Goal: Download file/media

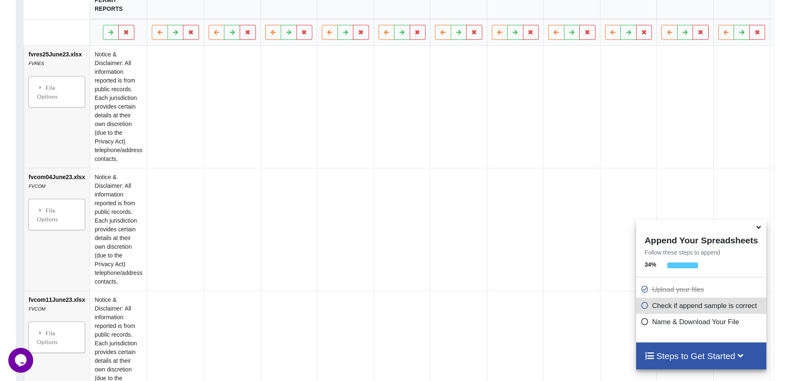
scroll to position [498, 0]
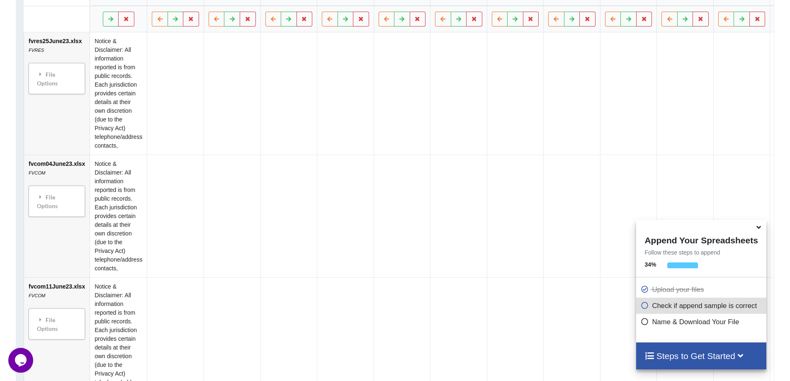
click at [412, 230] on icon at bounding box center [758, 225] width 9 height 7
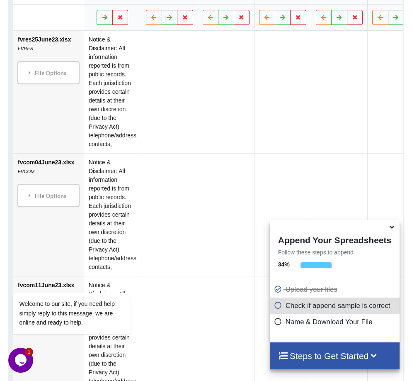
scroll to position [331, 0]
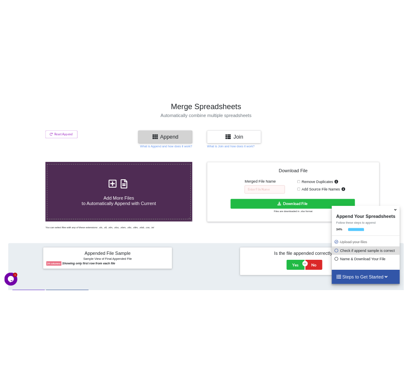
scroll to position [41, 0]
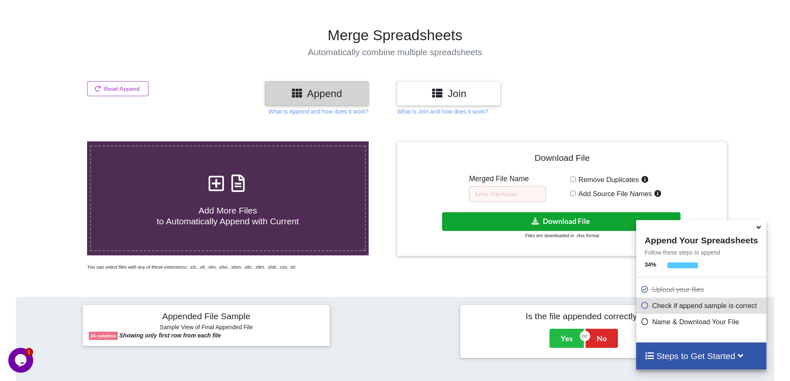
click at [412, 222] on button "Download File" at bounding box center [561, 221] width 238 height 19
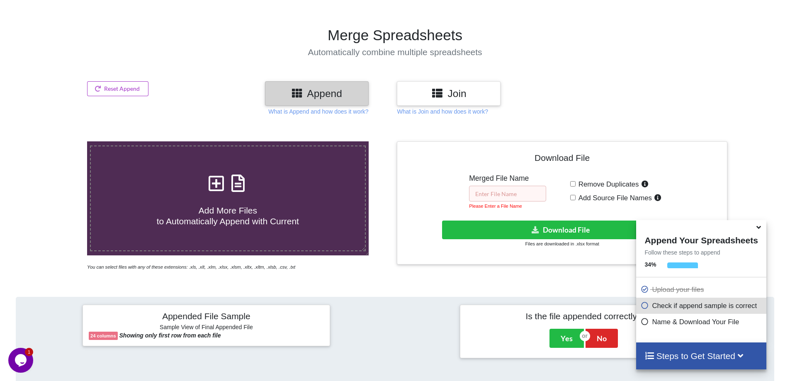
click at [412, 187] on input "text" at bounding box center [507, 194] width 77 height 16
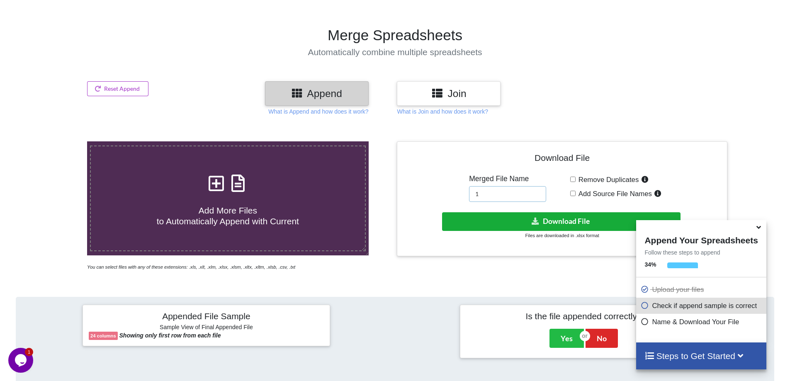
type input "1"
click at [412, 220] on icon at bounding box center [535, 221] width 9 height 6
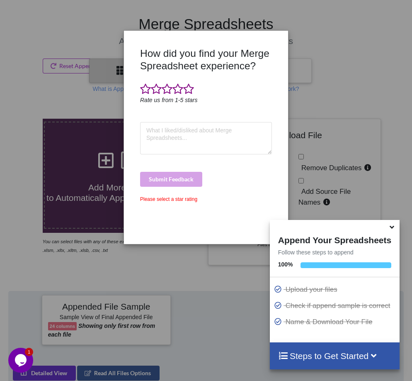
click at [393, 229] on icon at bounding box center [392, 225] width 9 height 7
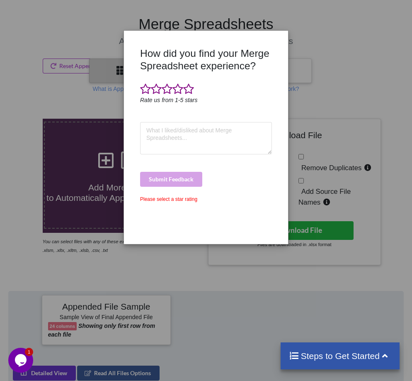
click at [177, 297] on div "How did you find your Merge Spreadsheet experience? Rate us from 1-5 stars Subm…" at bounding box center [206, 190] width 412 height 381
click at [187, 91] on span at bounding box center [188, 89] width 11 height 12
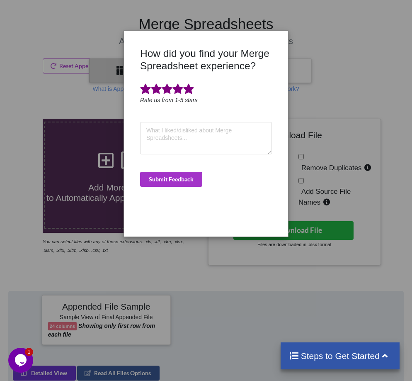
drag, startPoint x: 295, startPoint y: 34, endPoint x: 300, endPoint y: 47, distance: 13.4
click at [298, 37] on div "How did you find your Merge Spreadsheet experience? Rate us from 1-5 stars Subm…" at bounding box center [206, 190] width 412 height 381
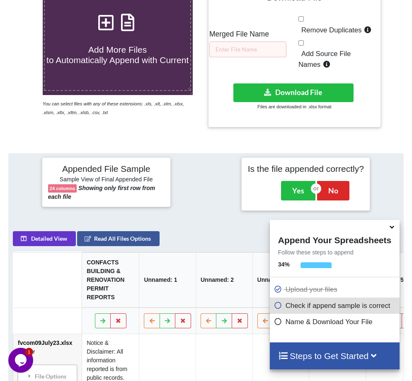
scroll to position [175, 0]
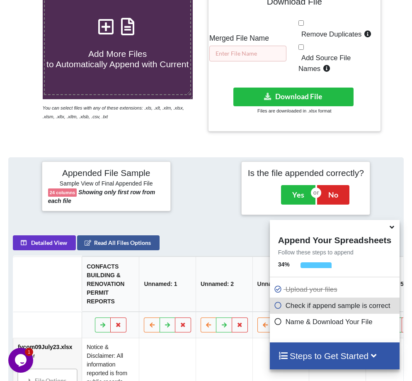
click at [254, 52] on input "text" at bounding box center [247, 54] width 77 height 16
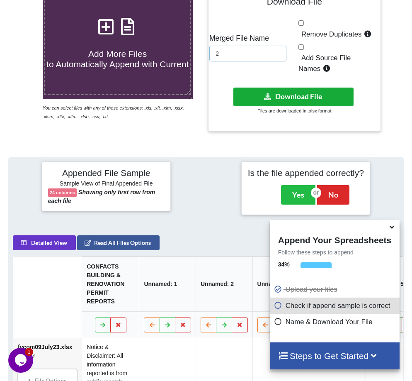
type input "2"
click at [283, 100] on button "Download File" at bounding box center [293, 97] width 120 height 19
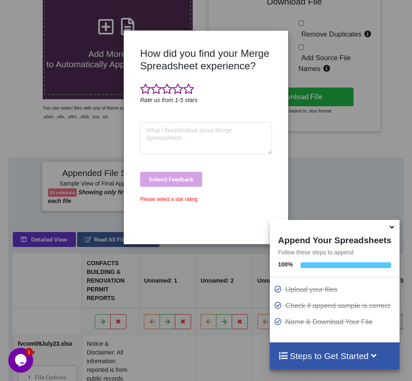
click at [394, 229] on icon at bounding box center [392, 225] width 9 height 7
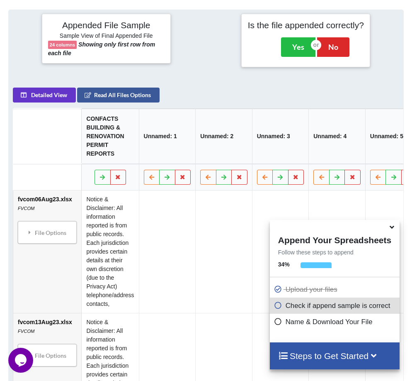
scroll to position [332, 0]
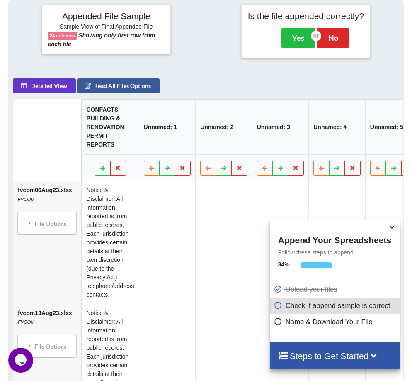
click at [394, 229] on icon at bounding box center [392, 225] width 9 height 7
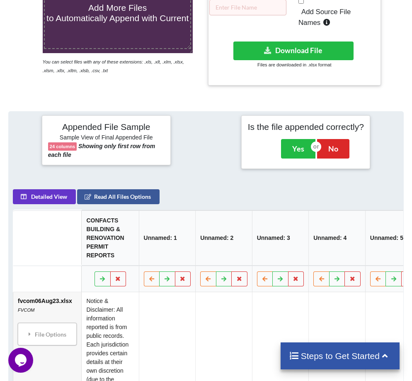
scroll to position [12, 0]
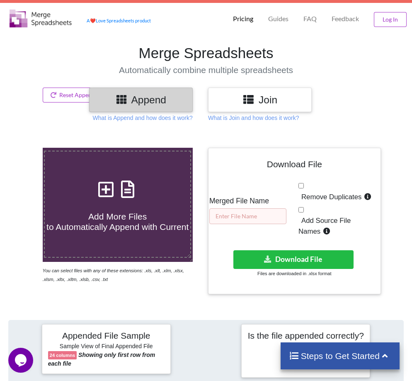
click at [254, 217] on input "text" at bounding box center [247, 216] width 77 height 16
type input "3"
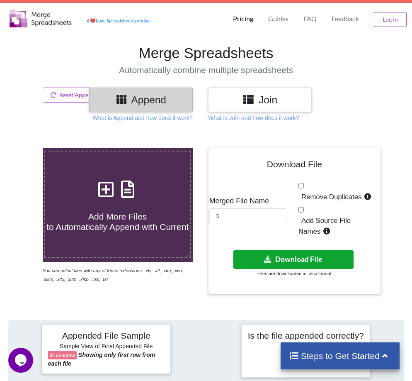
click at [285, 261] on button "Download File" at bounding box center [293, 259] width 120 height 19
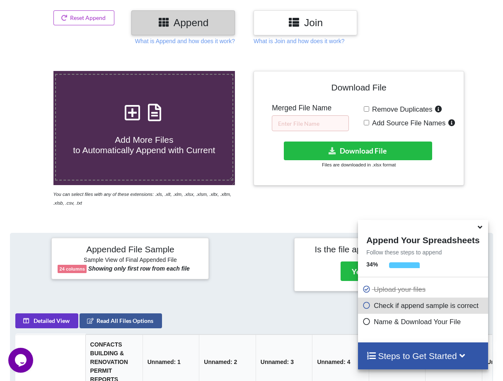
scroll to position [79, 0]
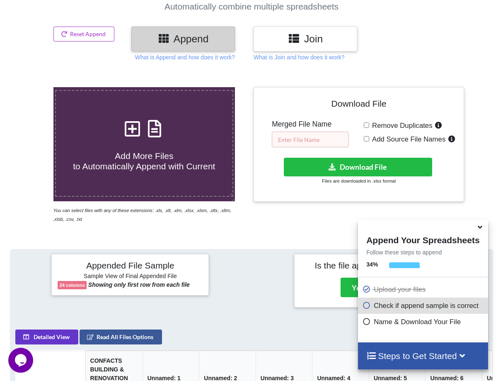
click at [326, 136] on input "text" at bounding box center [310, 139] width 77 height 16
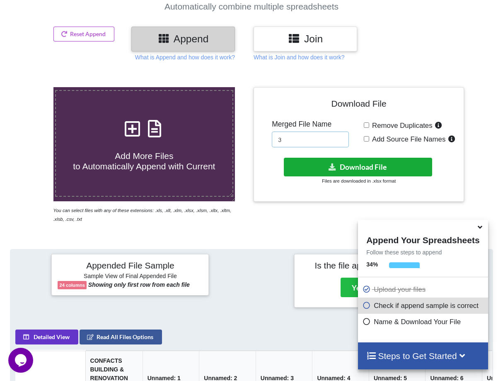
type input "3"
click at [353, 172] on button "Download File" at bounding box center [358, 167] width 149 height 19
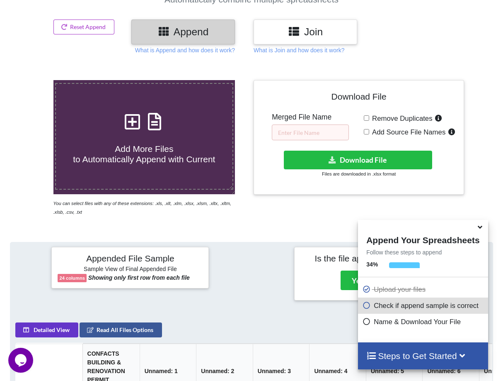
scroll to position [79, 0]
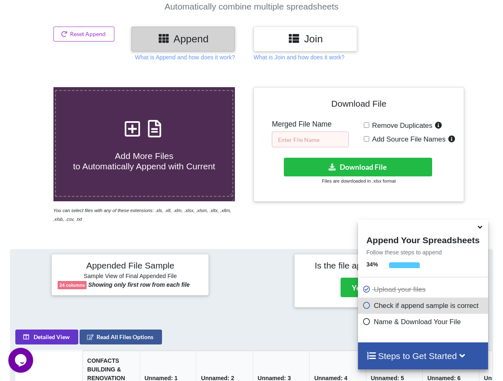
click at [303, 136] on input "text" at bounding box center [310, 139] width 77 height 16
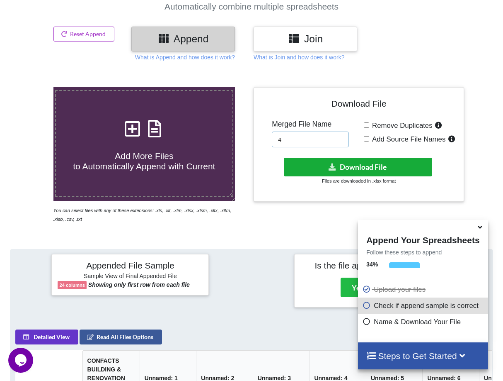
type input "4"
click at [354, 163] on button "Download File" at bounding box center [358, 167] width 149 height 19
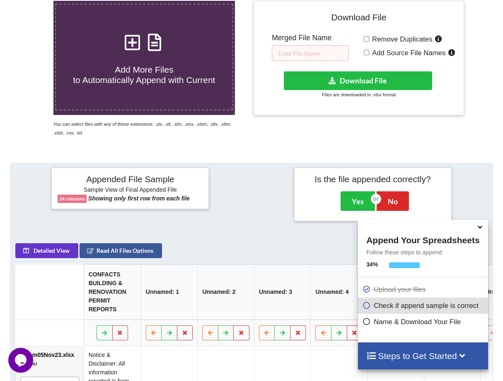
scroll to position [162, 0]
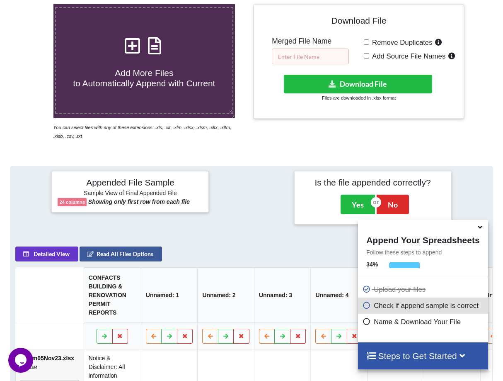
click at [319, 54] on input "text" at bounding box center [310, 57] width 77 height 16
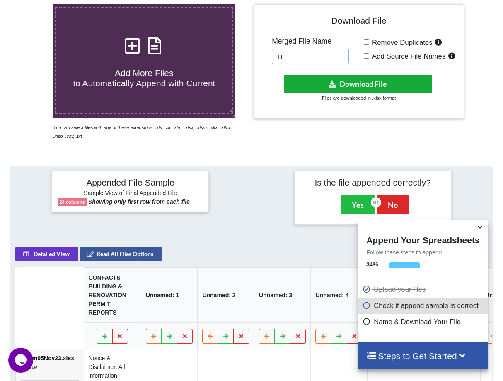
type input "H"
click at [334, 83] on icon at bounding box center [332, 83] width 9 height 6
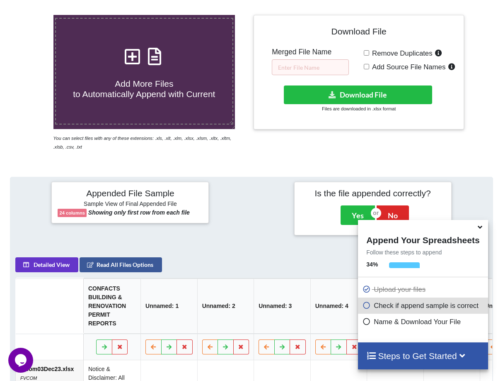
scroll to position [120, 0]
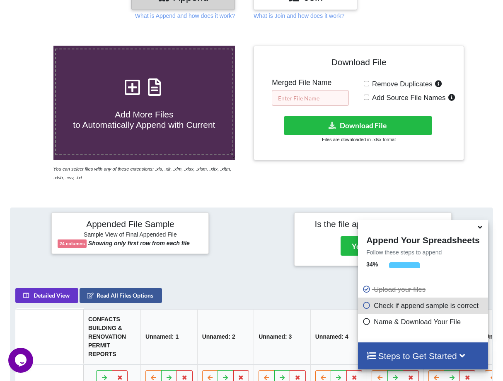
click at [323, 99] on input "text" at bounding box center [310, 98] width 77 height 16
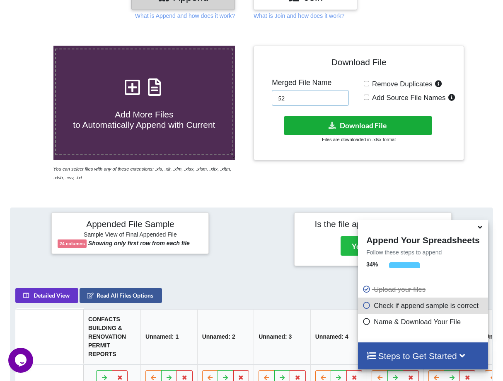
type input "52"
click at [336, 127] on icon at bounding box center [332, 125] width 9 height 6
